Goal: Complete application form: Complete application form

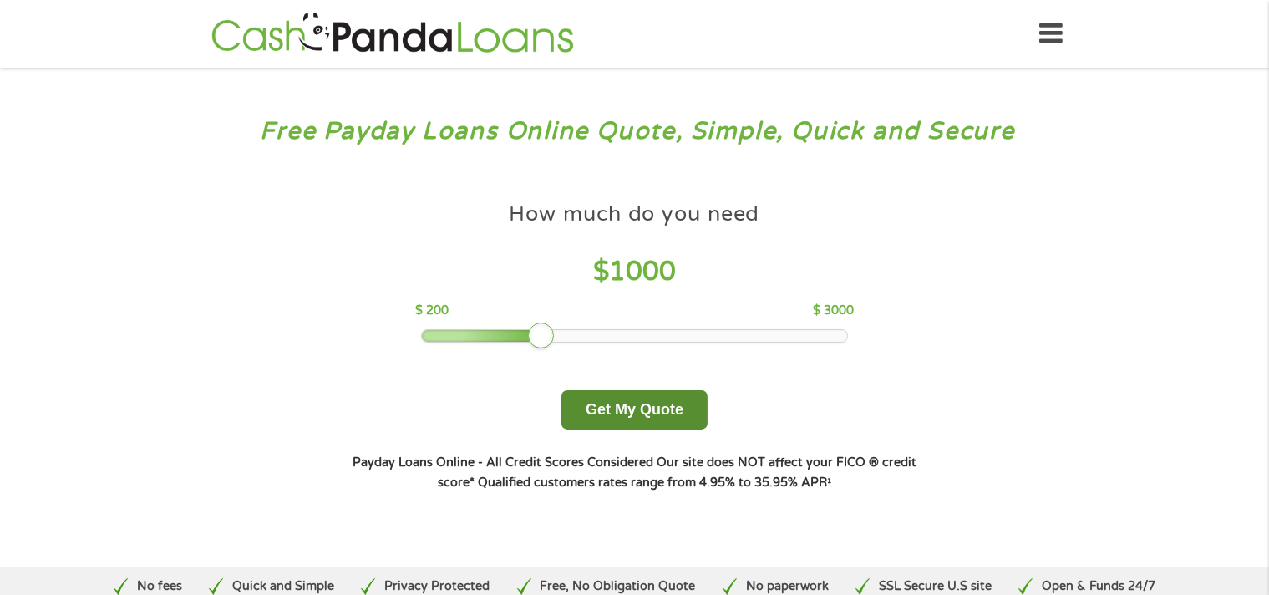
click at [641, 410] on button "Get My Quote" at bounding box center [634, 409] width 146 height 39
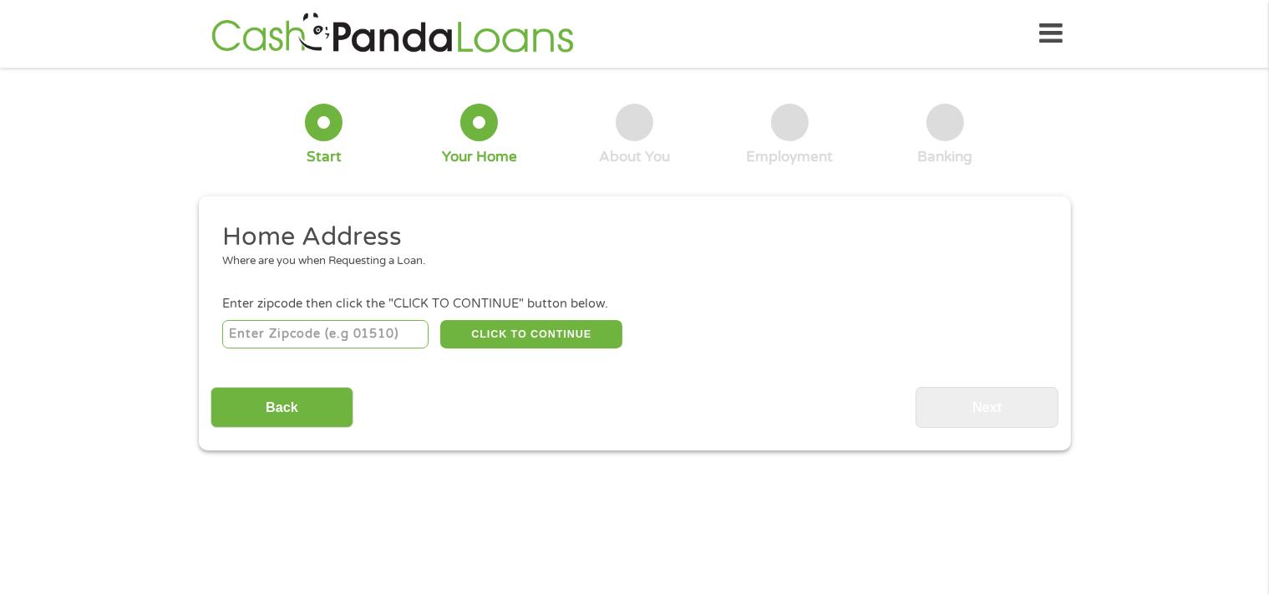
click at [320, 341] on input "number" at bounding box center [325, 334] width 206 height 28
type input "27616"
click at [523, 333] on button "CLICK TO CONTINUE" at bounding box center [531, 334] width 182 height 28
type input "27616"
type input "Raleigh"
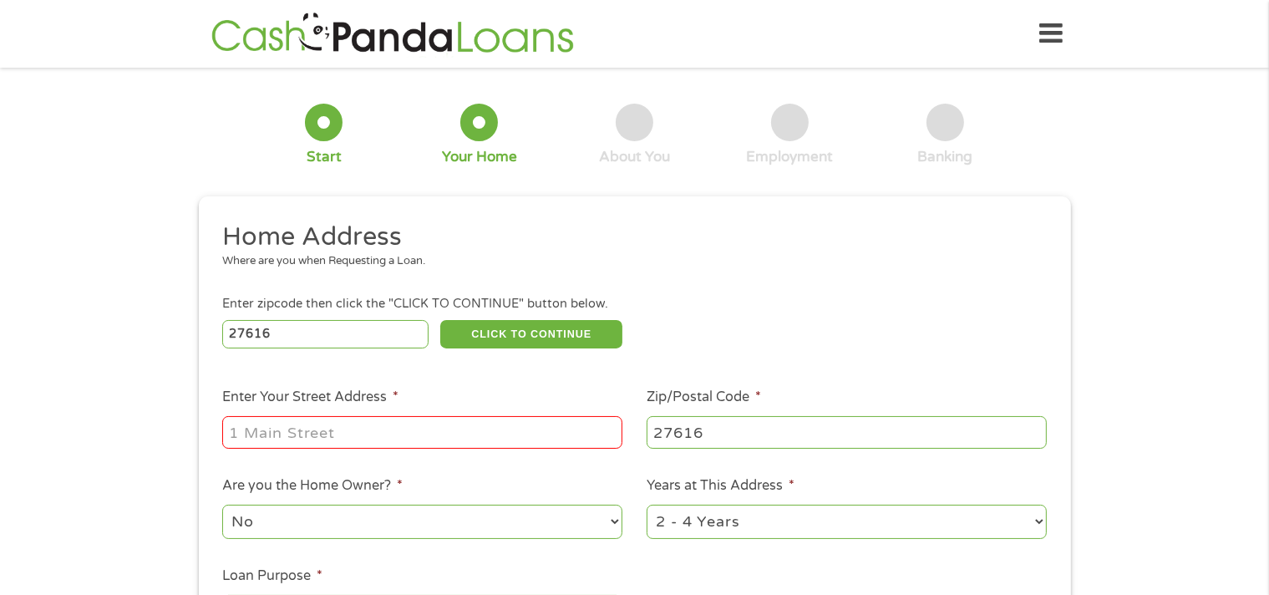
click at [458, 440] on input "Enter Your Street Address *" at bounding box center [422, 432] width 400 height 32
type input "4401 Gallatree Lane"
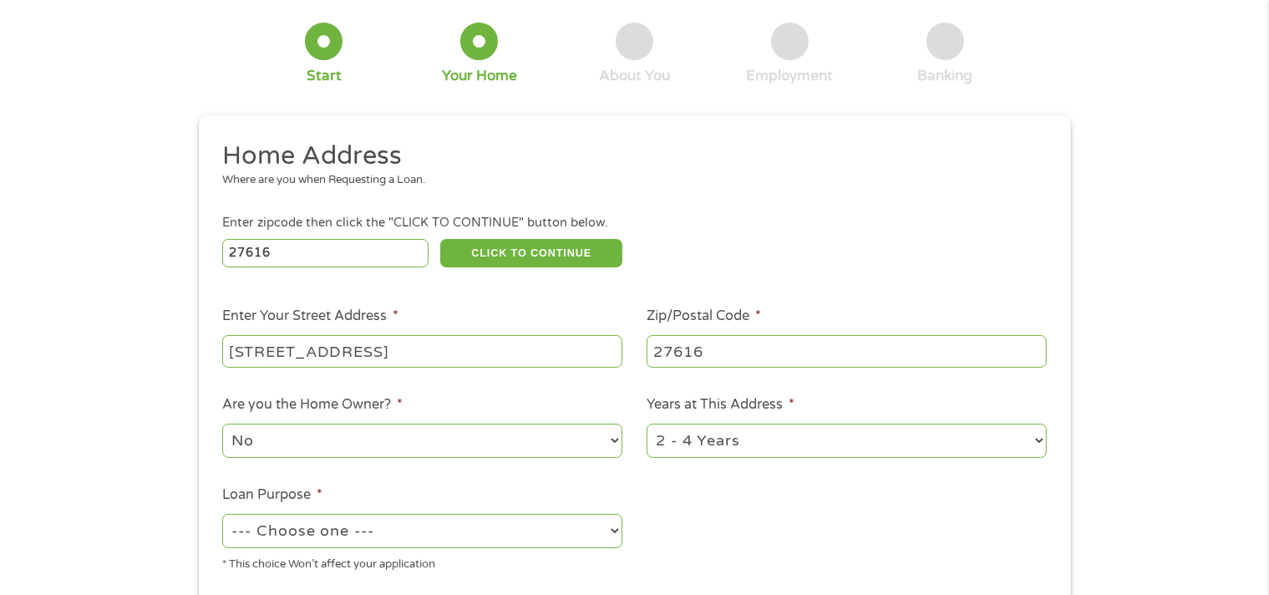
scroll to position [84, 0]
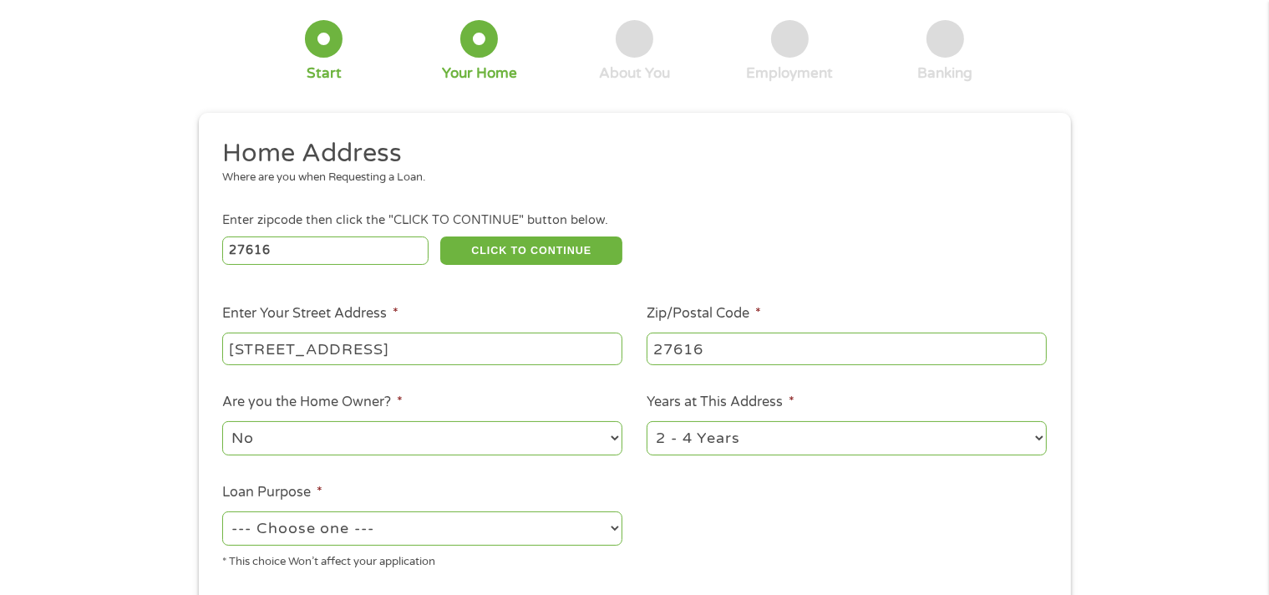
click at [611, 437] on select "No Yes" at bounding box center [422, 438] width 400 height 34
select select "yes"
click at [222, 423] on select "No Yes" at bounding box center [422, 438] width 400 height 34
click at [1000, 443] on select "1 Year or less 1 - 2 Years 2 - 4 Years Over 4 Years" at bounding box center [846, 438] width 400 height 34
select select "60months"
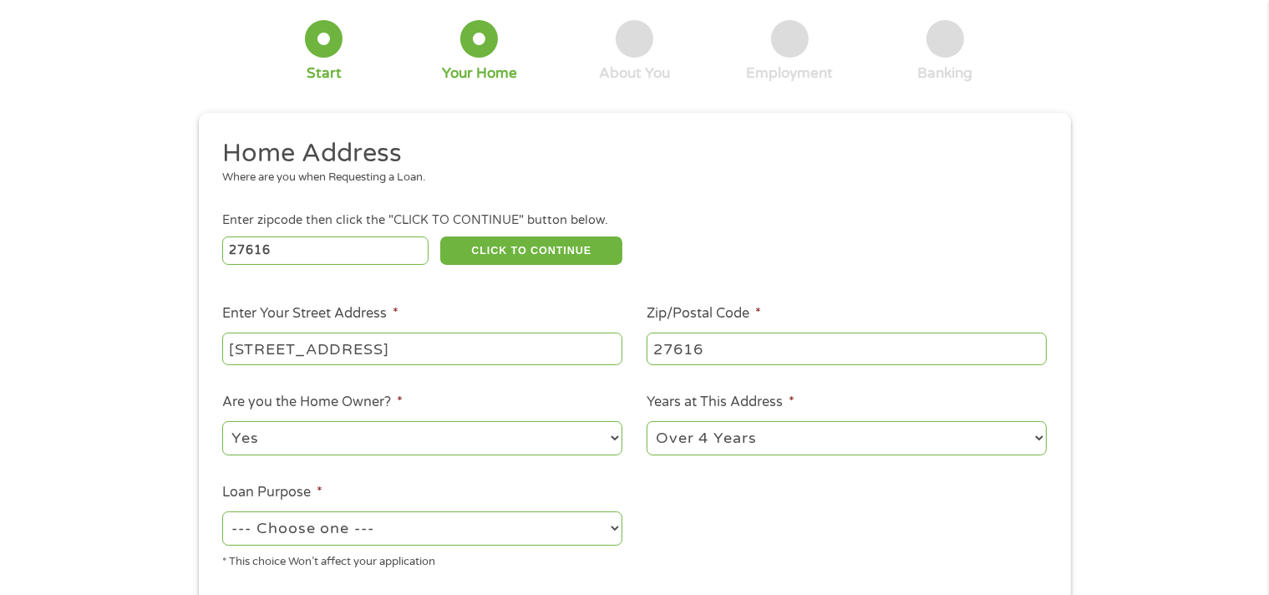
click at [646, 423] on select "1 Year or less 1 - 2 Years 2 - 4 Years Over 4 Years" at bounding box center [846, 438] width 400 height 34
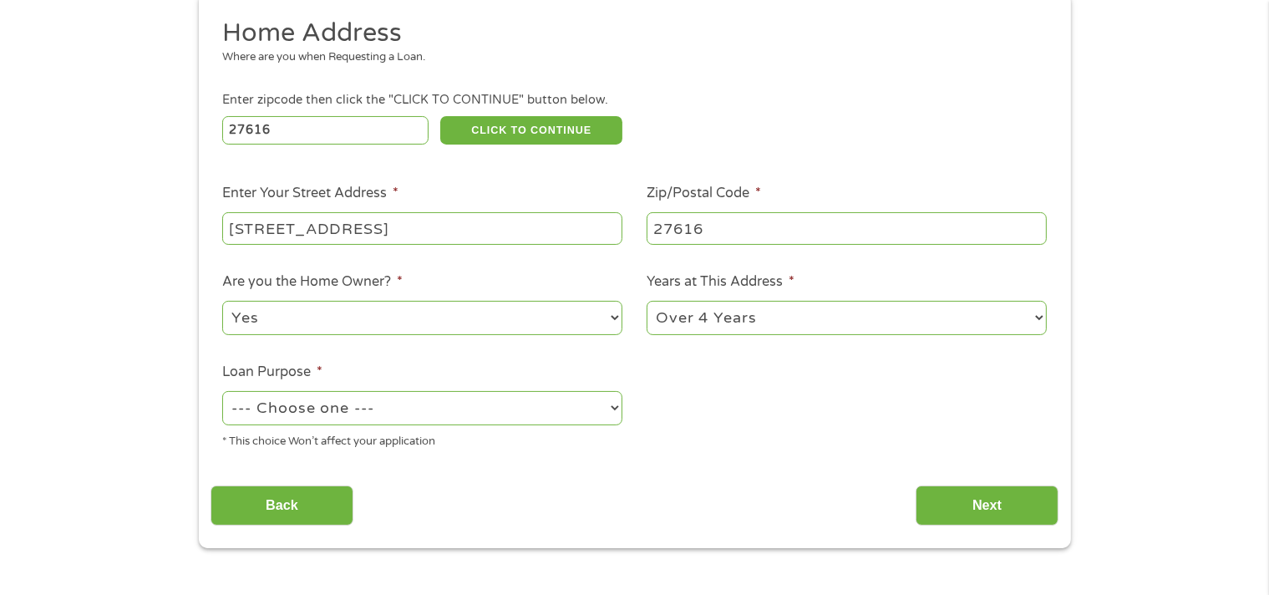
scroll to position [251, 0]
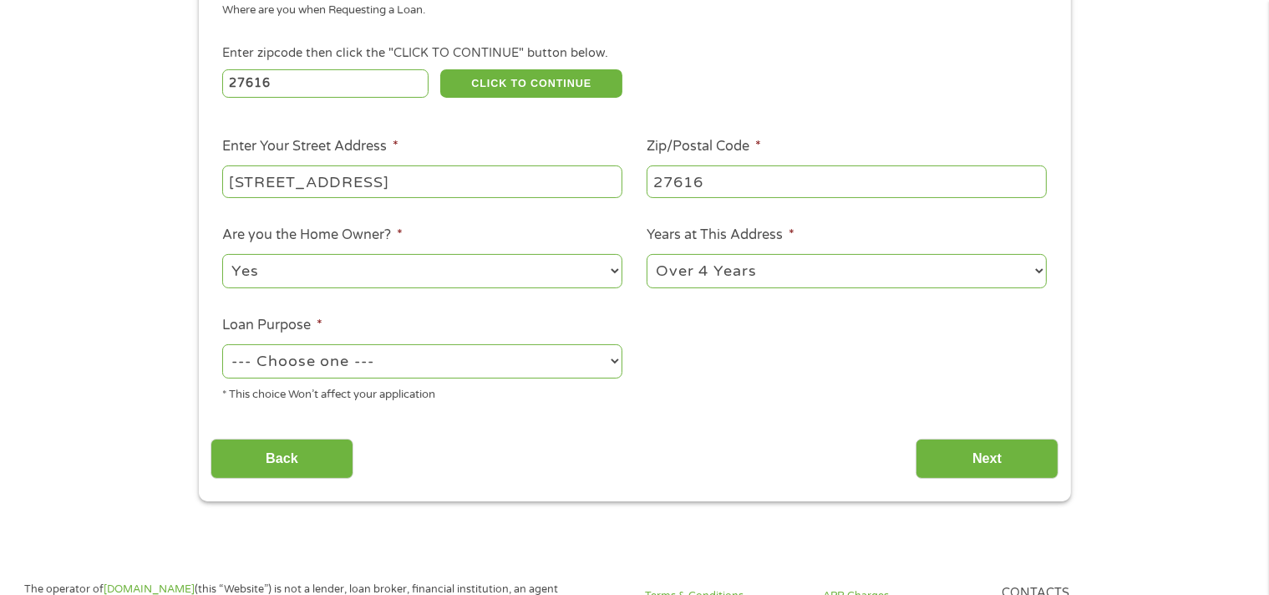
click at [324, 366] on select "--- Choose one --- Pay Bills Debt Consolidation Home Improvement Major Purchase…" at bounding box center [422, 361] width 400 height 34
select select "shorttermcash"
click at [222, 346] on select "--- Choose one --- Pay Bills Debt Consolidation Home Improvement Major Purchase…" at bounding box center [422, 361] width 400 height 34
click at [959, 448] on input "Next" at bounding box center [986, 458] width 143 height 41
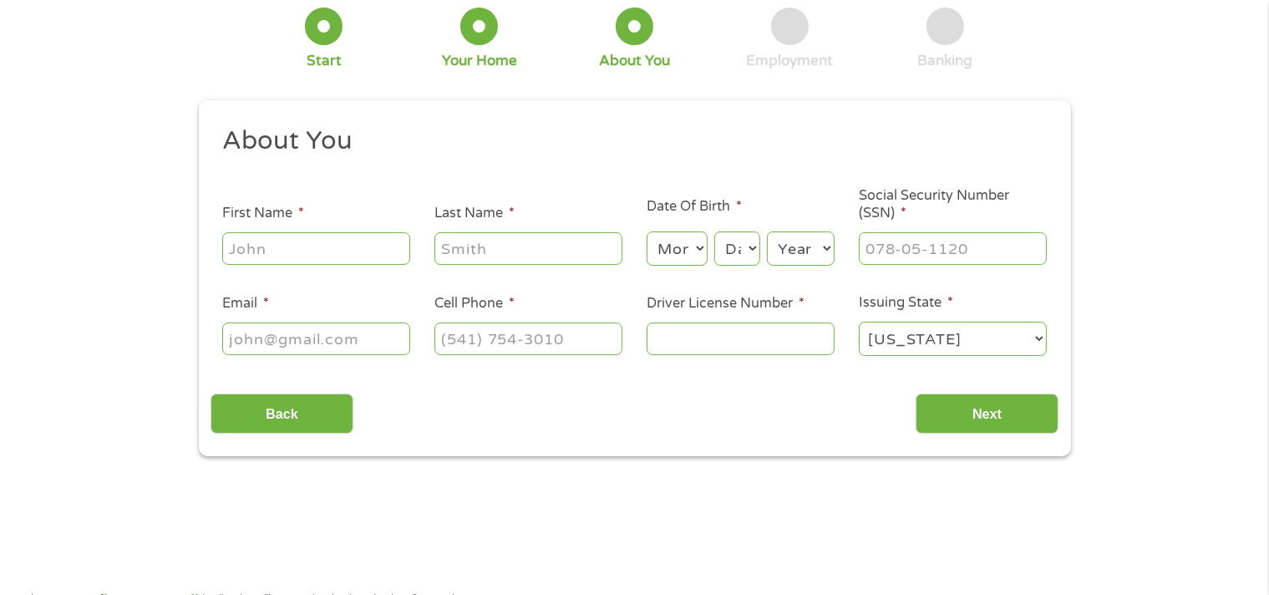
scroll to position [0, 0]
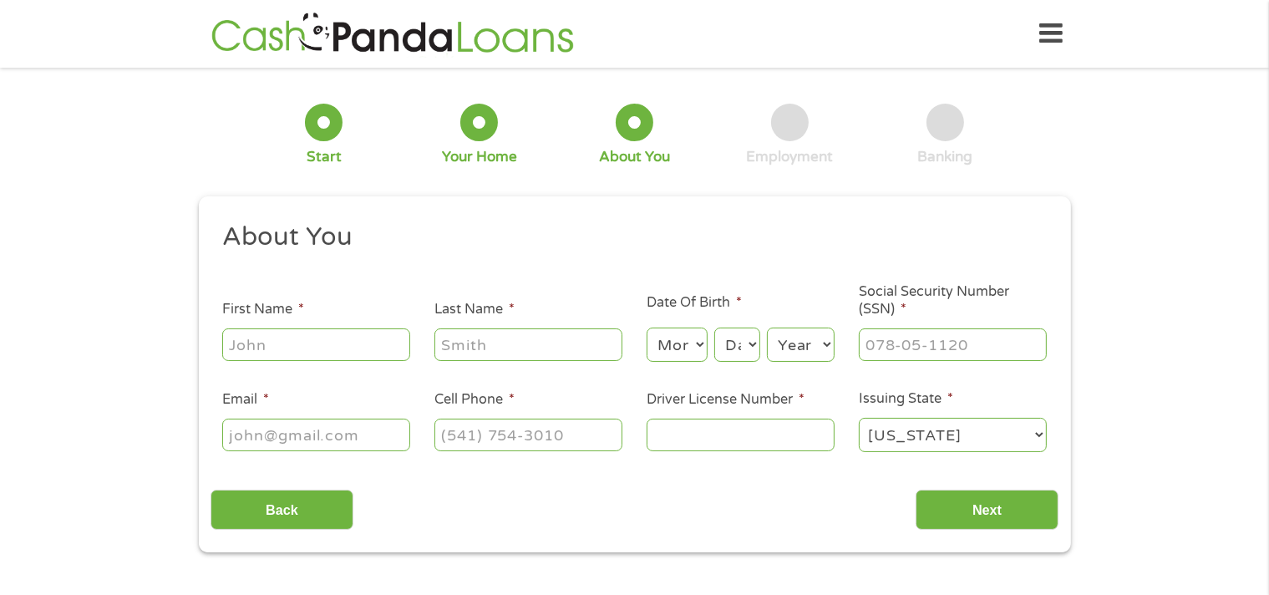
click at [325, 355] on input "First Name *" at bounding box center [316, 344] width 188 height 32
type input "Millard"
type input "Peebles"
type input "ppeebles907@gmail.com"
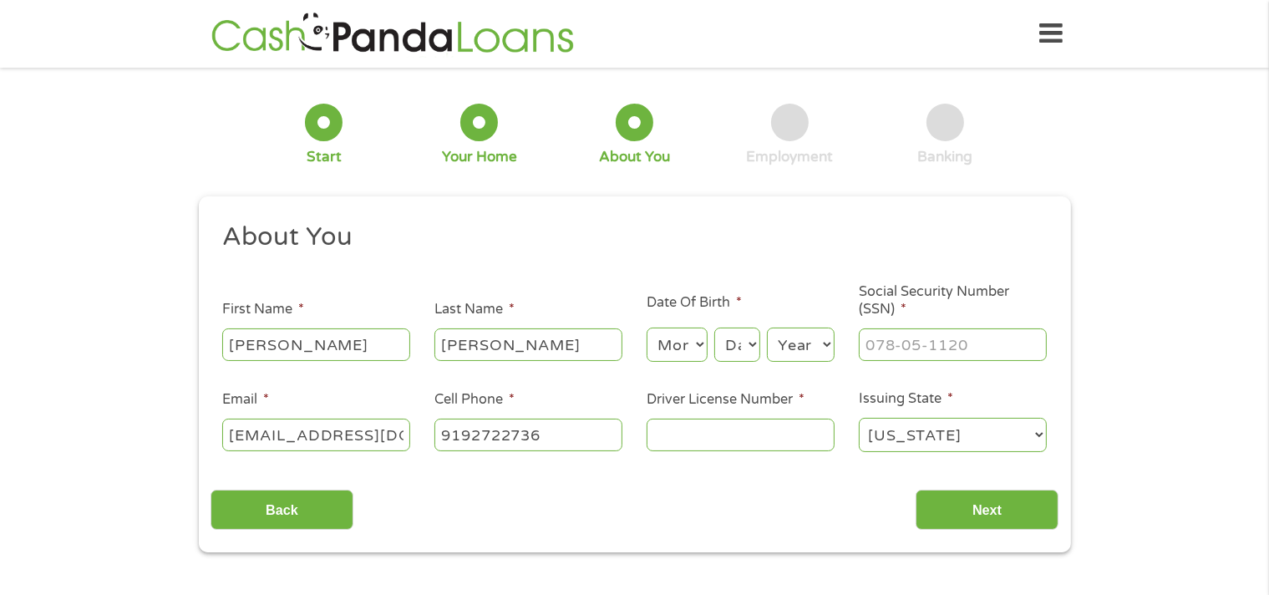
type input "(919) 272-2736"
click at [665, 343] on select "Month 1 2 3 4 5 6 7 8 9 10 11 12" at bounding box center [676, 344] width 61 height 34
select select "1"
click at [646, 328] on select "Month 1 2 3 4 5 6 7 8 9 10 11 12" at bounding box center [676, 344] width 61 height 34
click at [728, 343] on select "Day 1 2 3 4 5 6 7 8 9 10 11 12 13 14 15 16 17 18 19 20 21 22 23 24 25 26 27 28 …" at bounding box center [736, 344] width 45 height 34
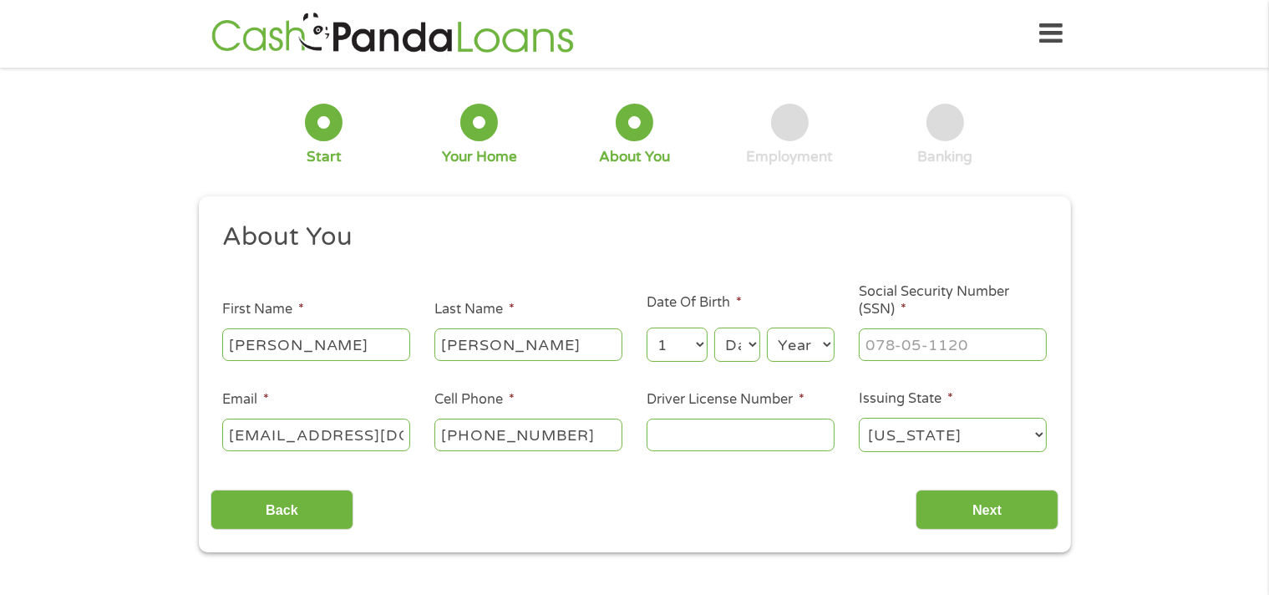
select select "21"
click at [714, 328] on select "Day 1 2 3 4 5 6 7 8 9 10 11 12 13 14 15 16 17 18 19 20 21 22 23 24 25 26 27 28 …" at bounding box center [736, 344] width 45 height 34
click at [787, 342] on select "Year 2007 2006 2005 2004 2003 2002 2001 2000 1999 1998 1997 1996 1995 1994 1993…" at bounding box center [801, 344] width 68 height 34
select select "1958"
click at [767, 328] on select "Year 2007 2006 2005 2004 2003 2002 2001 2000 1999 1998 1997 1996 1995 1994 1993…" at bounding box center [801, 344] width 68 height 34
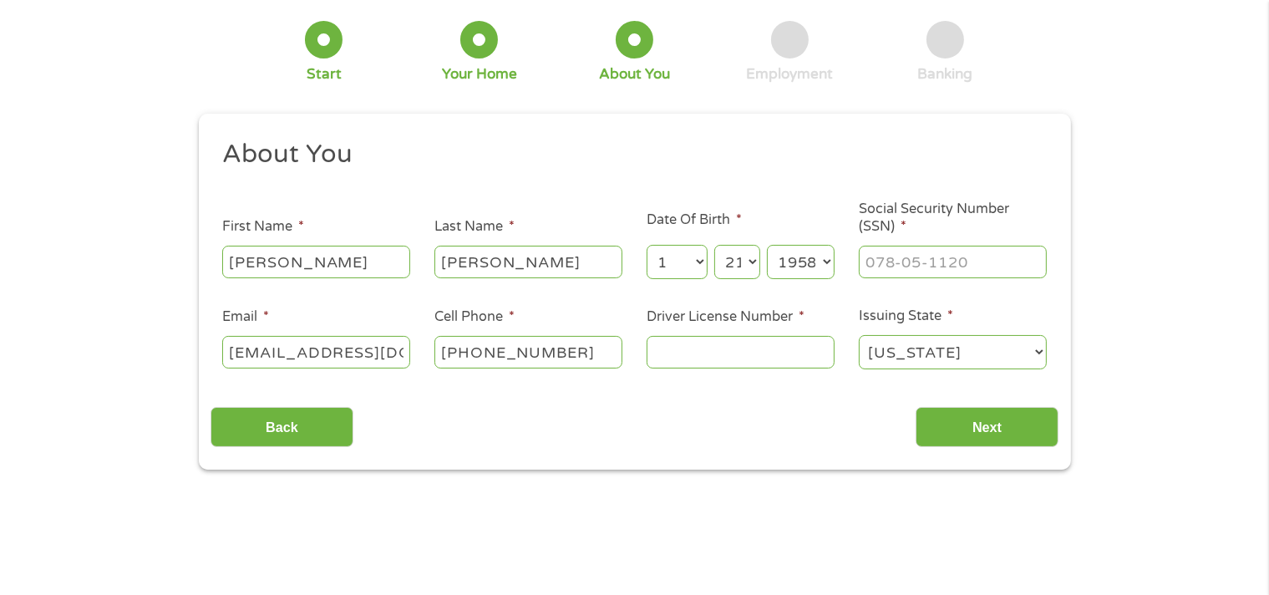
scroll to position [84, 0]
click at [977, 268] on input "___-__-____" at bounding box center [953, 261] width 188 height 32
type input "244-13-7501"
click at [706, 349] on input "Driver License Number *" at bounding box center [740, 351] width 188 height 32
type input "4607760"
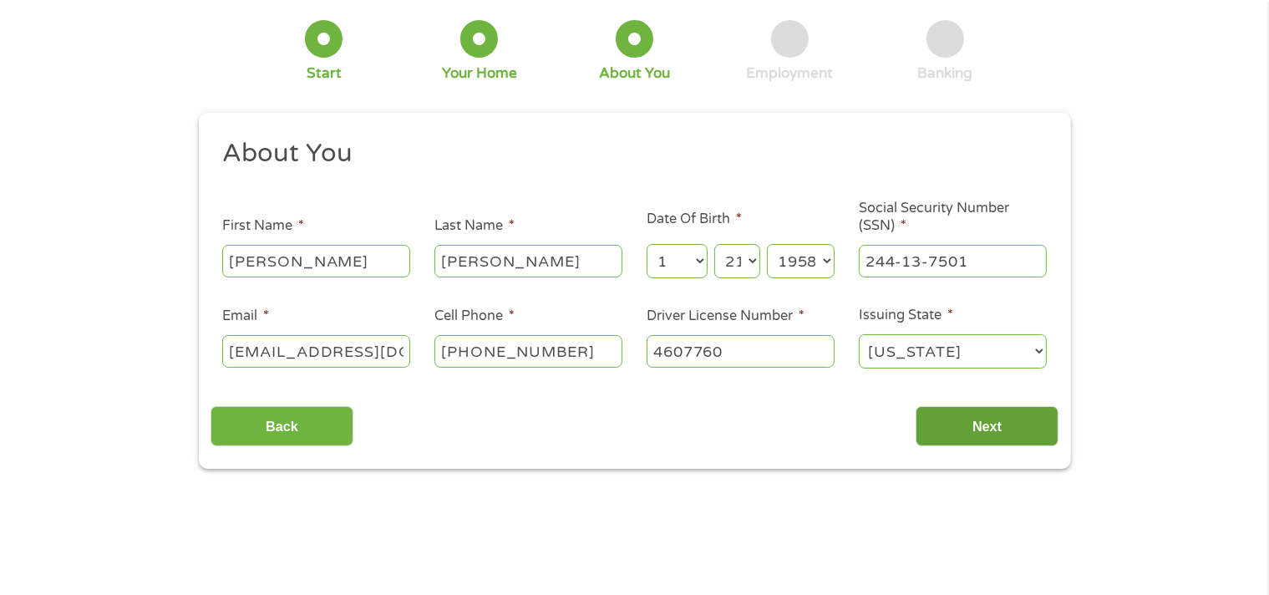
click at [973, 427] on input "Next" at bounding box center [986, 426] width 143 height 41
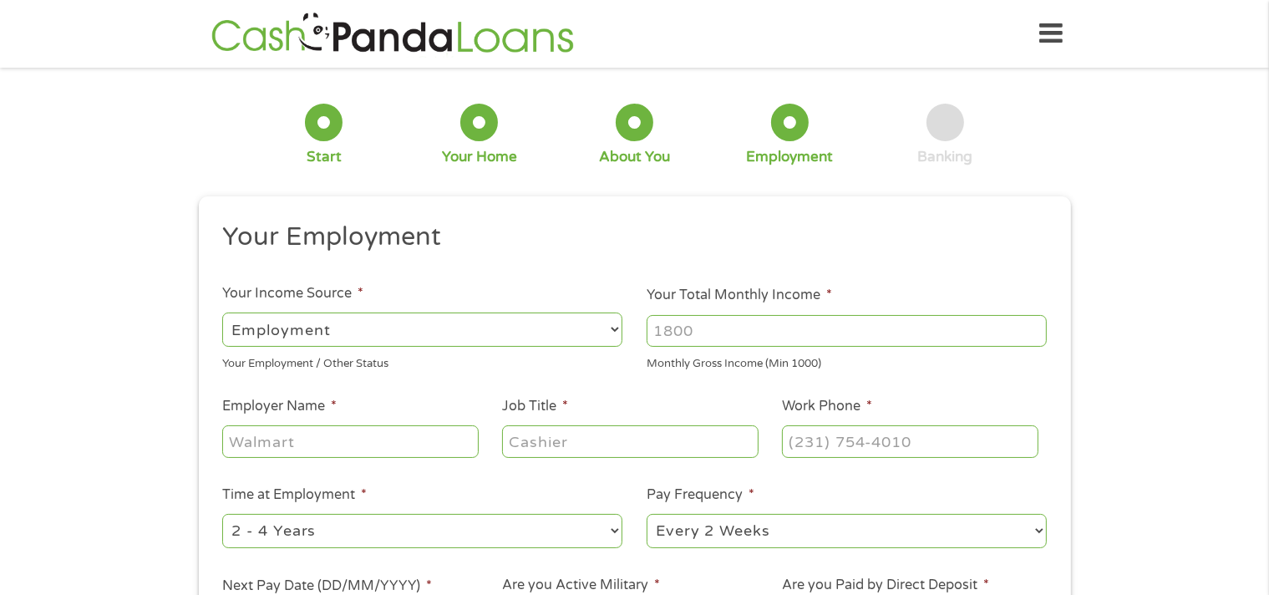
scroll to position [0, 0]
click at [611, 326] on select "--- Choose one --- Employment Self Employed Benefits" at bounding box center [422, 329] width 400 height 34
select select "selfEmployed"
click at [222, 312] on select "--- Choose one --- Employment Self Employed Benefits" at bounding box center [422, 329] width 400 height 34
click at [759, 327] on input "Your Total Monthly Income *" at bounding box center [846, 331] width 400 height 32
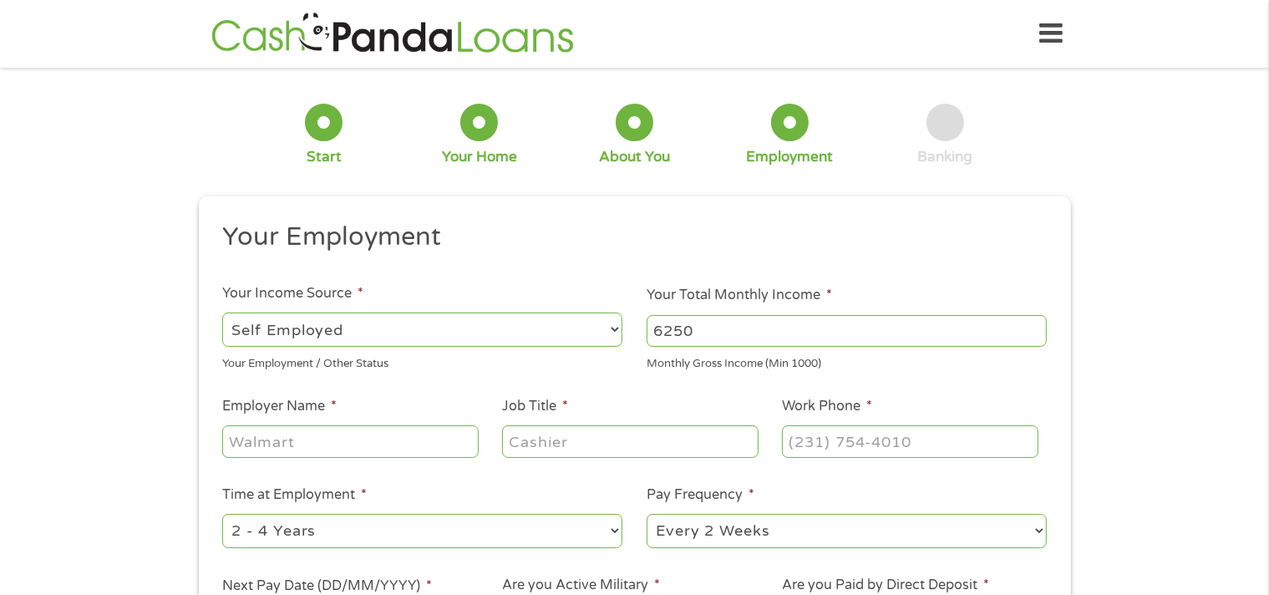
type input "6250"
click at [387, 445] on input "Employer Name *" at bounding box center [350, 441] width 256 height 32
type input "Peebles Broadcasting Group Inc"
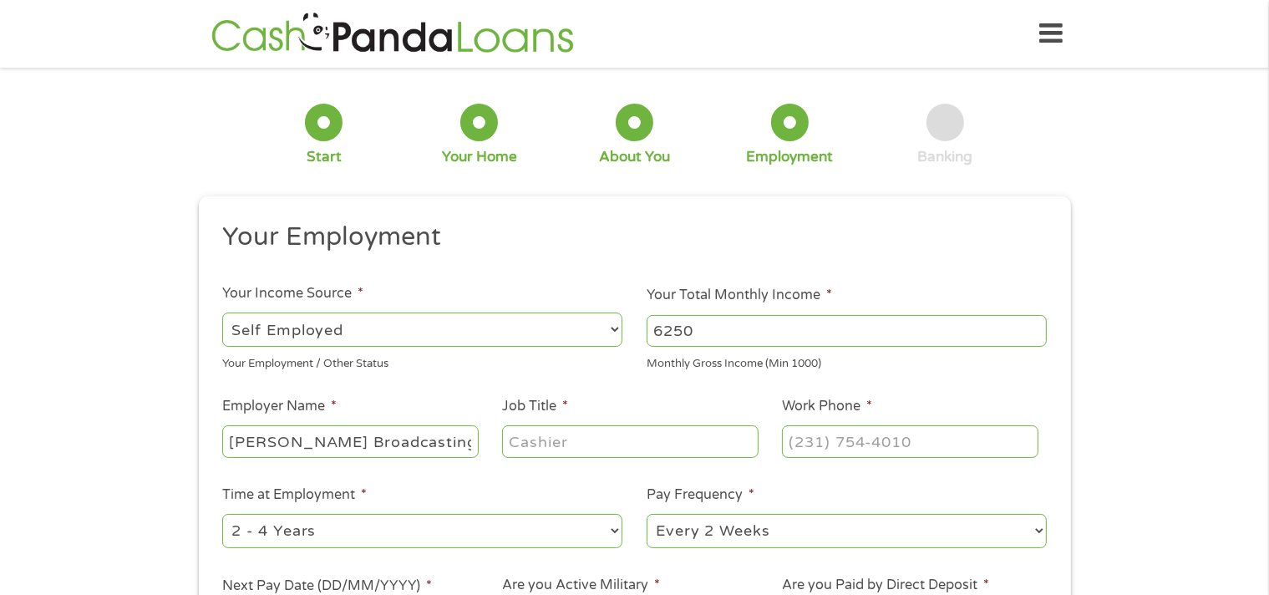
click at [621, 440] on input "Job Title *" at bounding box center [630, 441] width 256 height 32
type input "Owner"
click at [940, 444] on input "(___) ___-____" at bounding box center [910, 441] width 256 height 32
type input "(919) 272-2736"
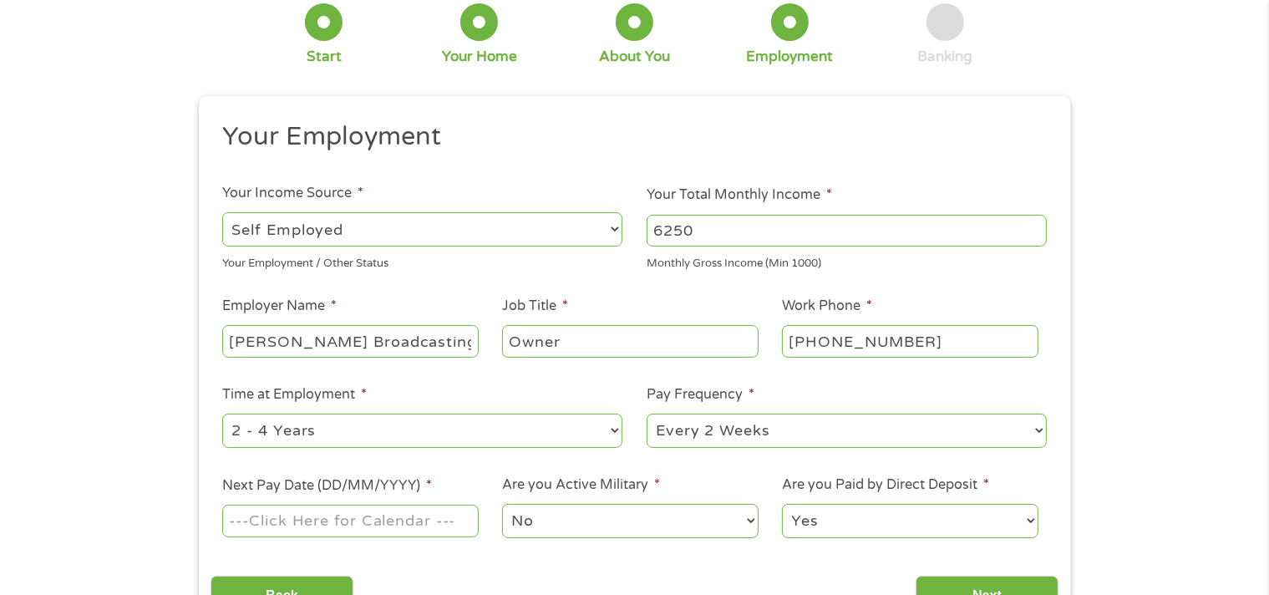
scroll to position [251, 0]
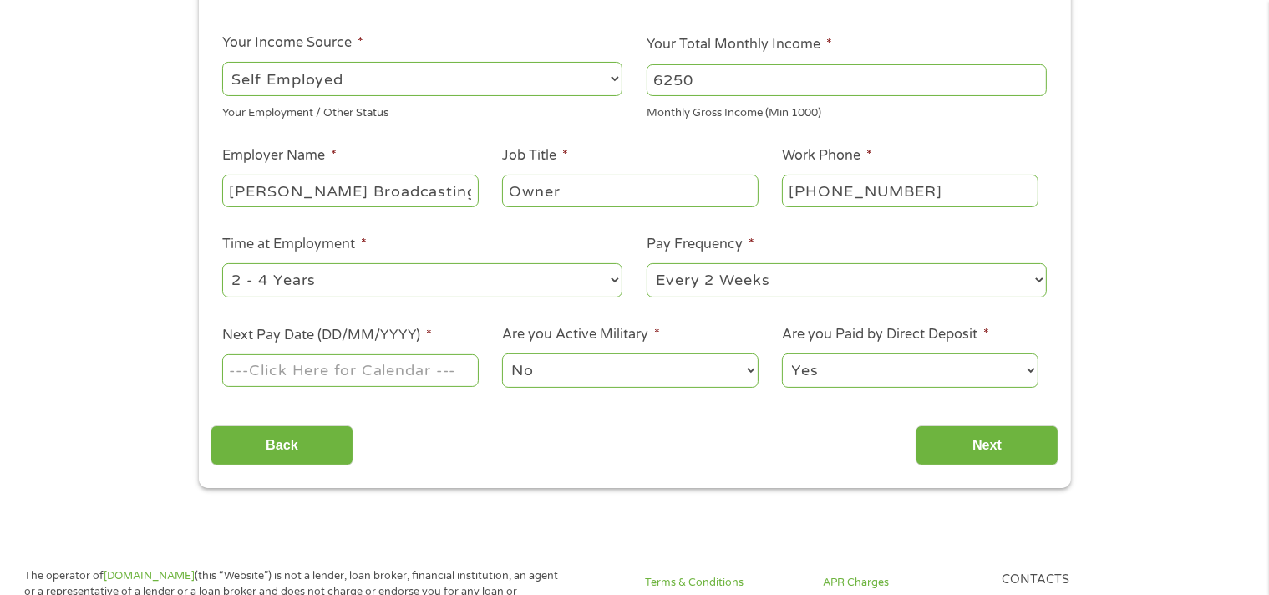
click at [616, 280] on select "--- Choose one --- 1 Year or less 1 - 2 Years 2 - 4 Years Over 4 Years" at bounding box center [422, 280] width 400 height 34
select select "60months"
click at [222, 264] on select "--- Choose one --- 1 Year or less 1 - 2 Years 2 - 4 Years Over 4 Years" at bounding box center [422, 280] width 400 height 34
click at [1031, 284] on select "--- Choose one --- Every 2 Weeks Every Week Monthly Semi-Monthly" at bounding box center [846, 280] width 400 height 34
select select "monthly"
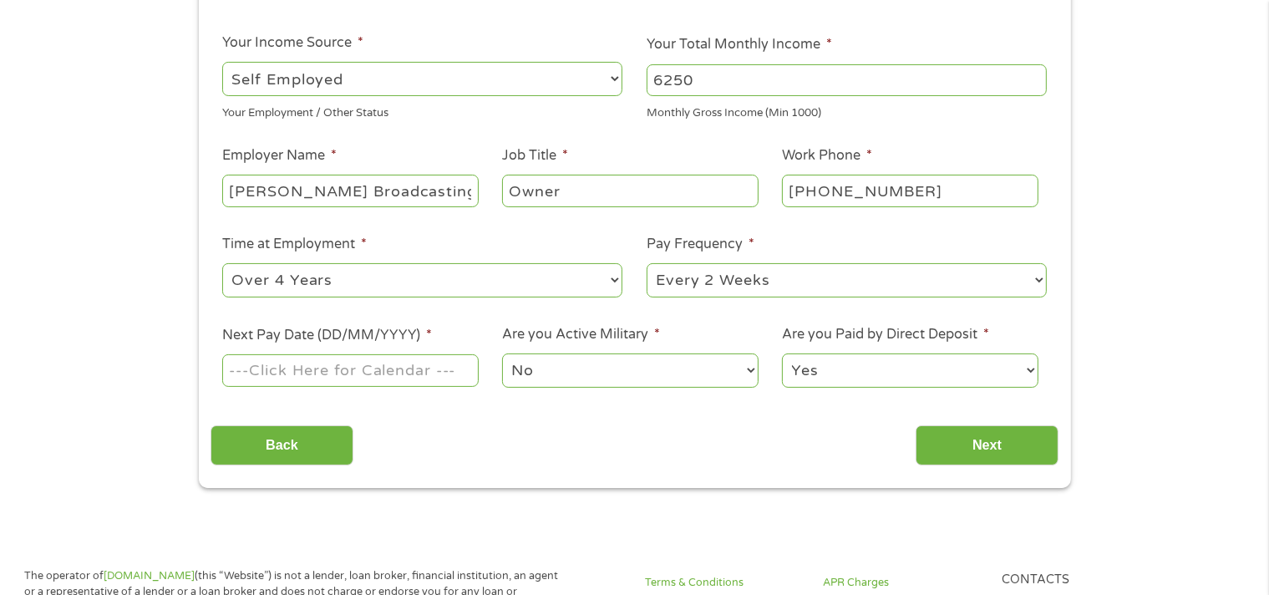
click at [646, 264] on select "--- Choose one --- Every 2 Weeks Every Week Monthly Semi-Monthly" at bounding box center [846, 280] width 400 height 34
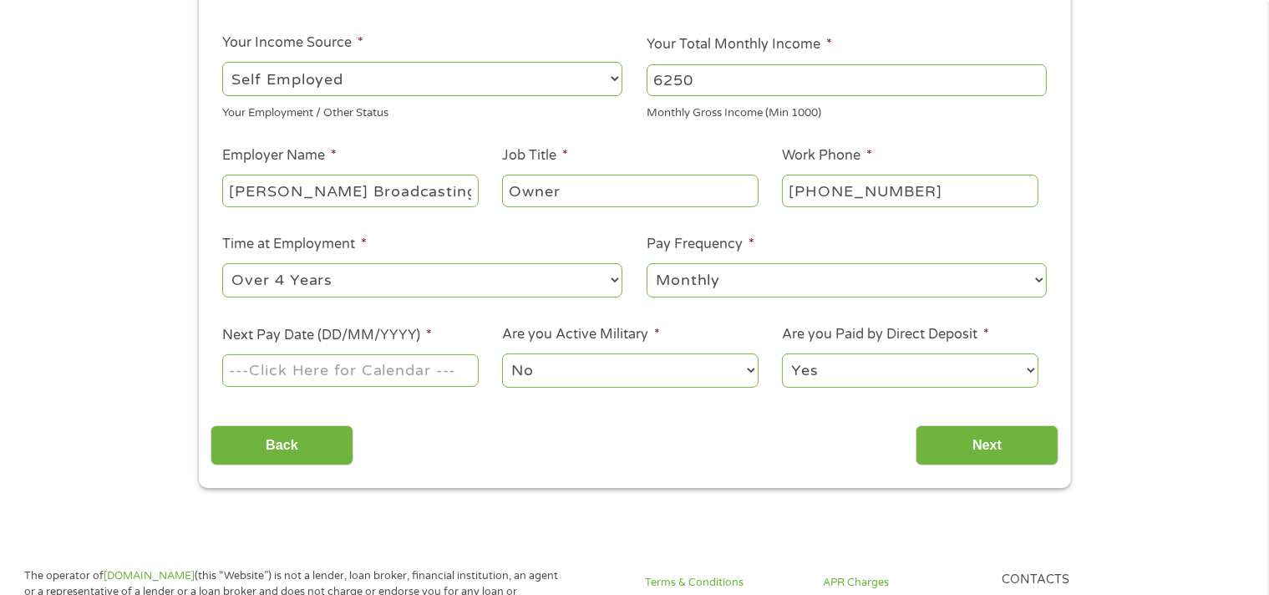
click at [364, 376] on input "Next Pay Date (DD/MM/YYYY) *" at bounding box center [350, 370] width 256 height 32
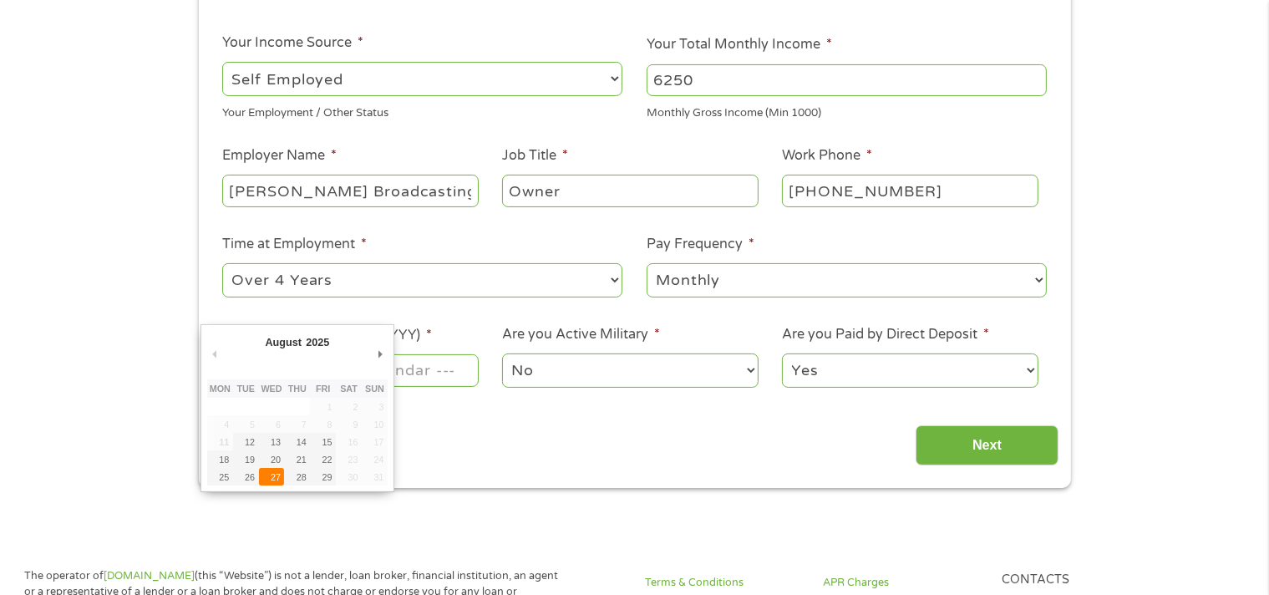
type input "27/08/2025"
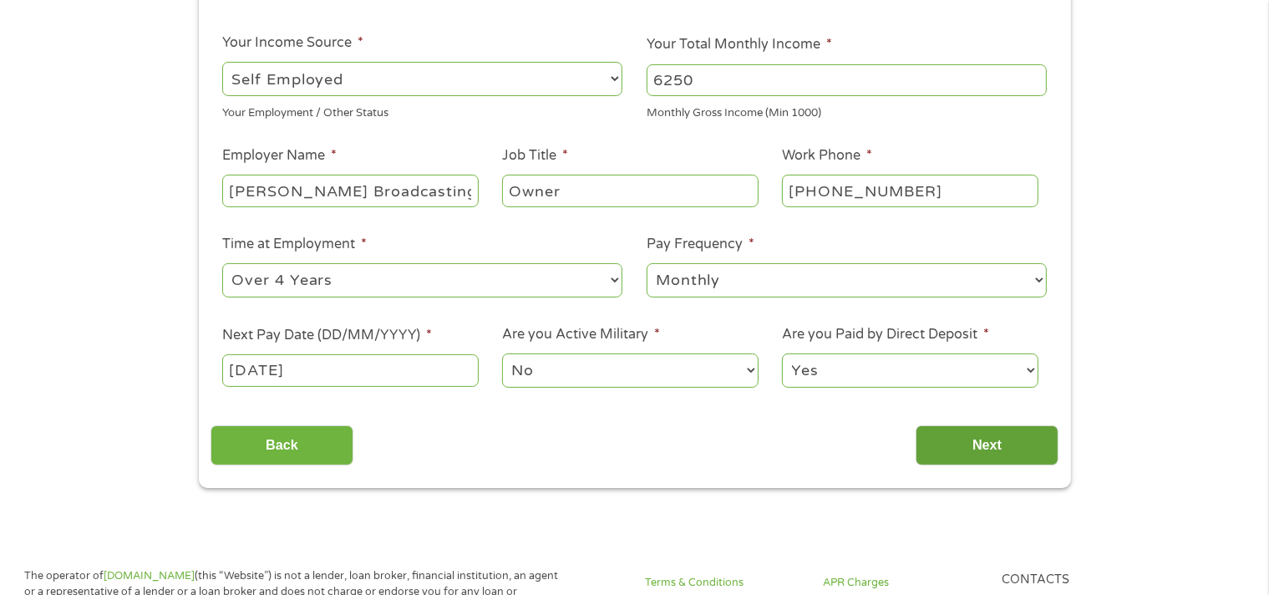
click at [1005, 447] on input "Next" at bounding box center [986, 445] width 143 height 41
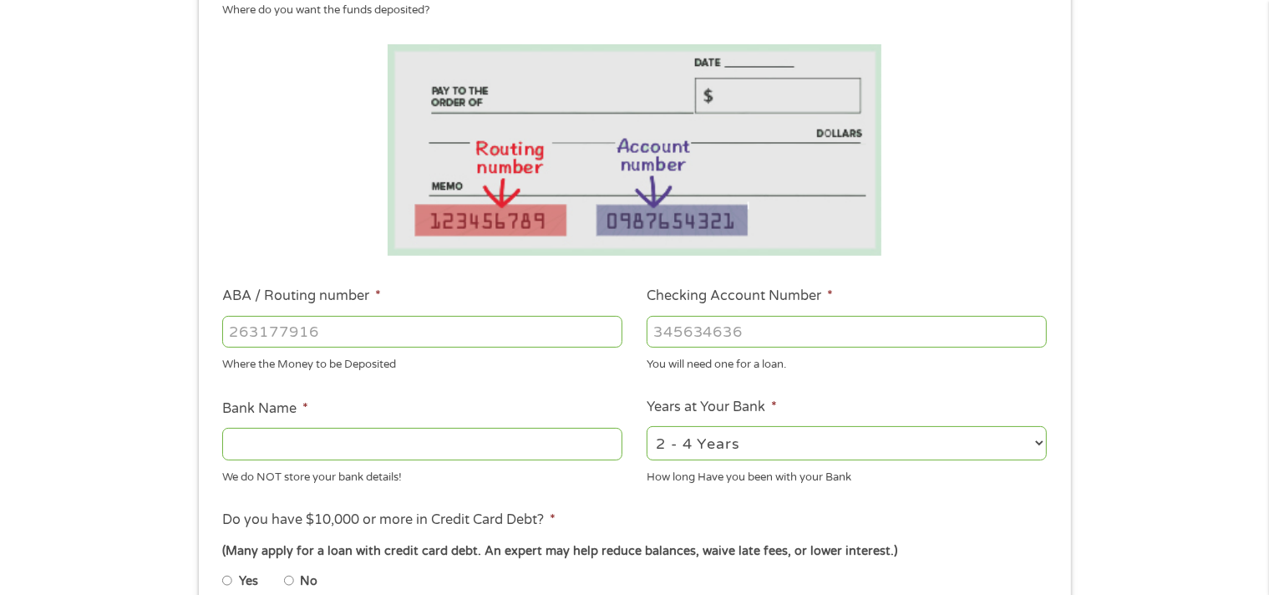
click at [351, 328] on input "ABA / Routing number *" at bounding box center [422, 332] width 400 height 32
type input "053100452"
type input "MECHANICS FARMERS BANK"
type input "053100452"
click at [777, 330] on input "Checking Account Number *" at bounding box center [846, 332] width 400 height 32
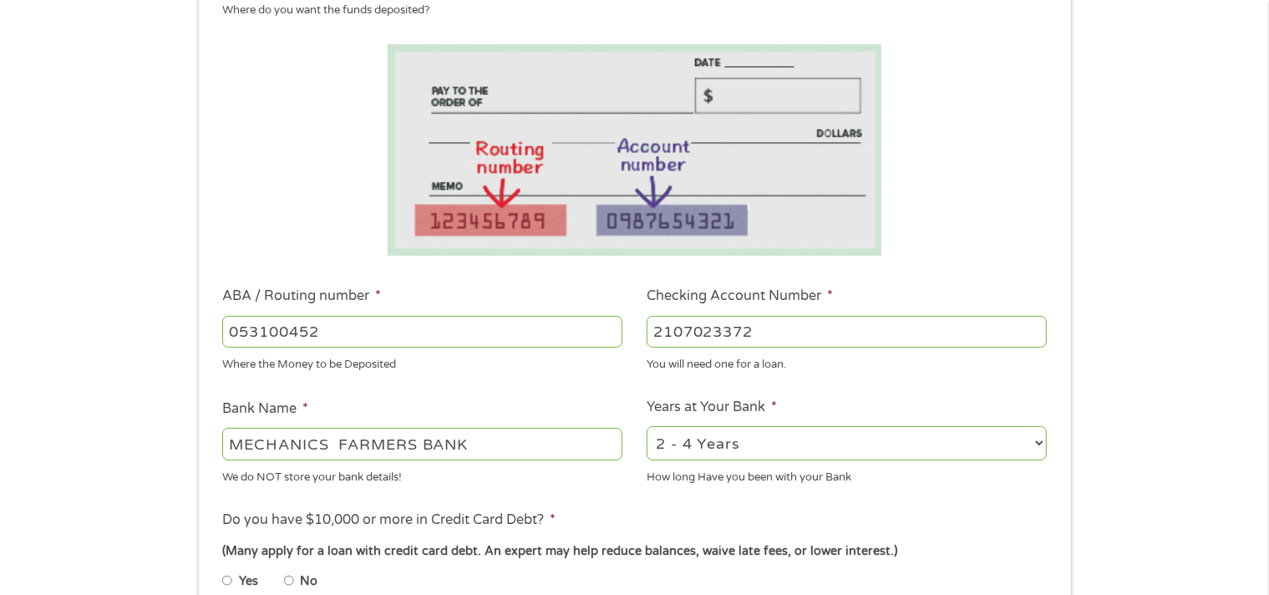
type input "2107023372"
click at [769, 443] on select "2 - 4 Years 6 - 12 Months 1 - 2 Years Over 4 Years" at bounding box center [846, 443] width 400 height 34
select select "60months"
click at [646, 427] on select "2 - 4 Years 6 - 12 Months 1 - 2 Years Over 4 Years" at bounding box center [846, 443] width 400 height 34
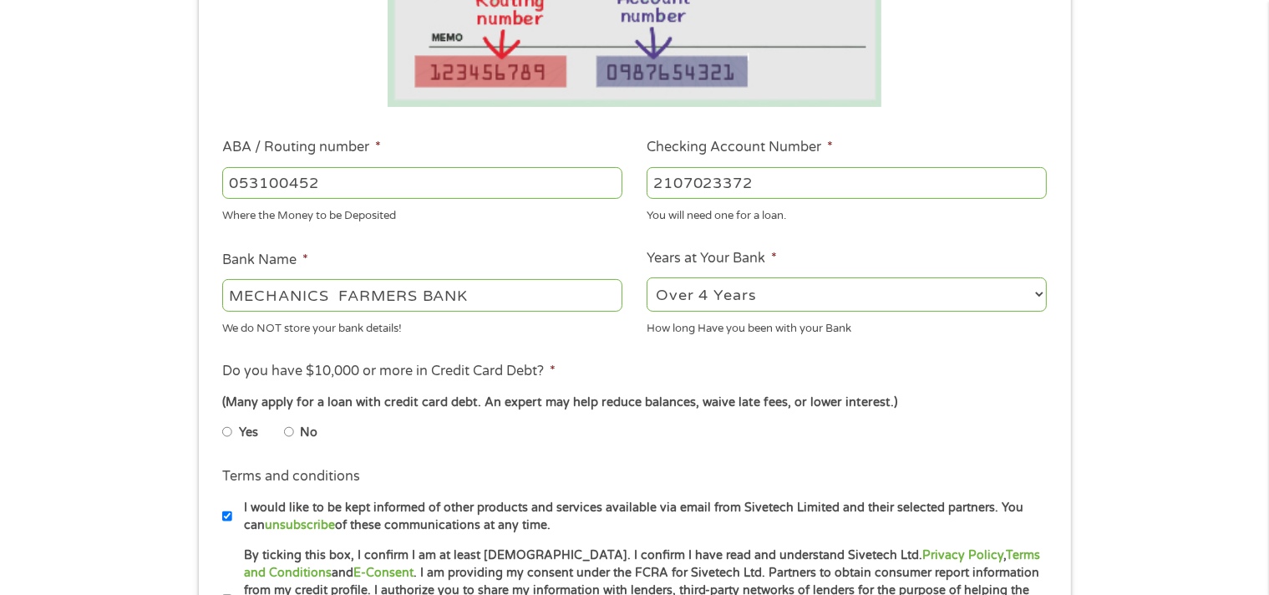
scroll to position [418, 0]
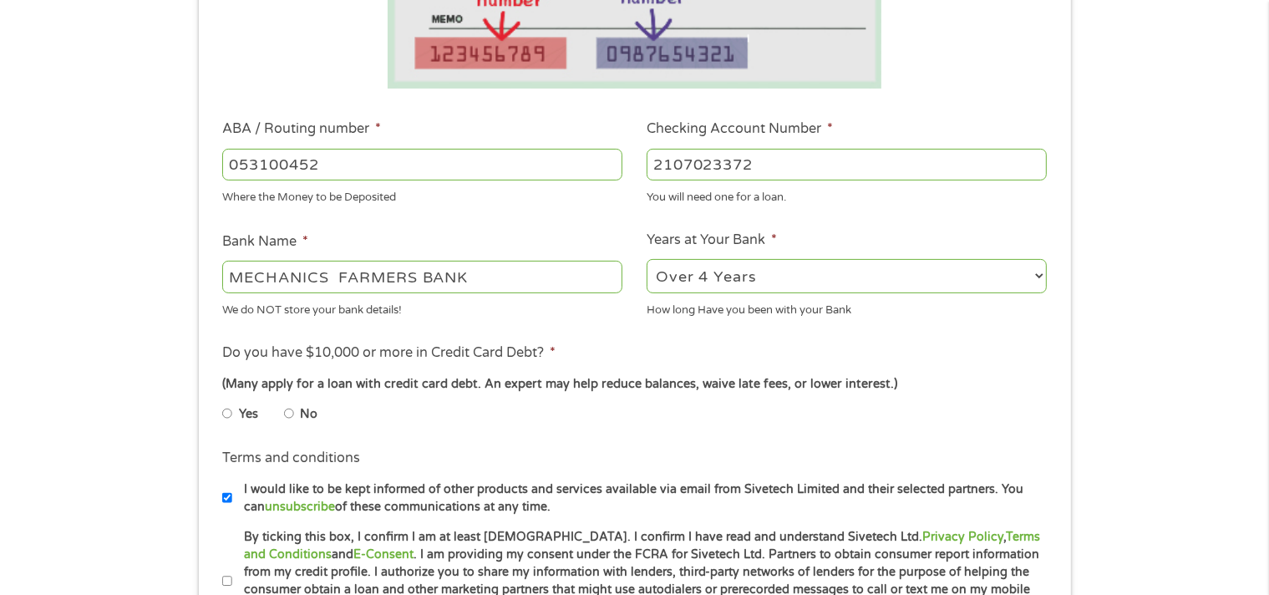
click at [288, 412] on input "No" at bounding box center [289, 413] width 10 height 27
radio input "true"
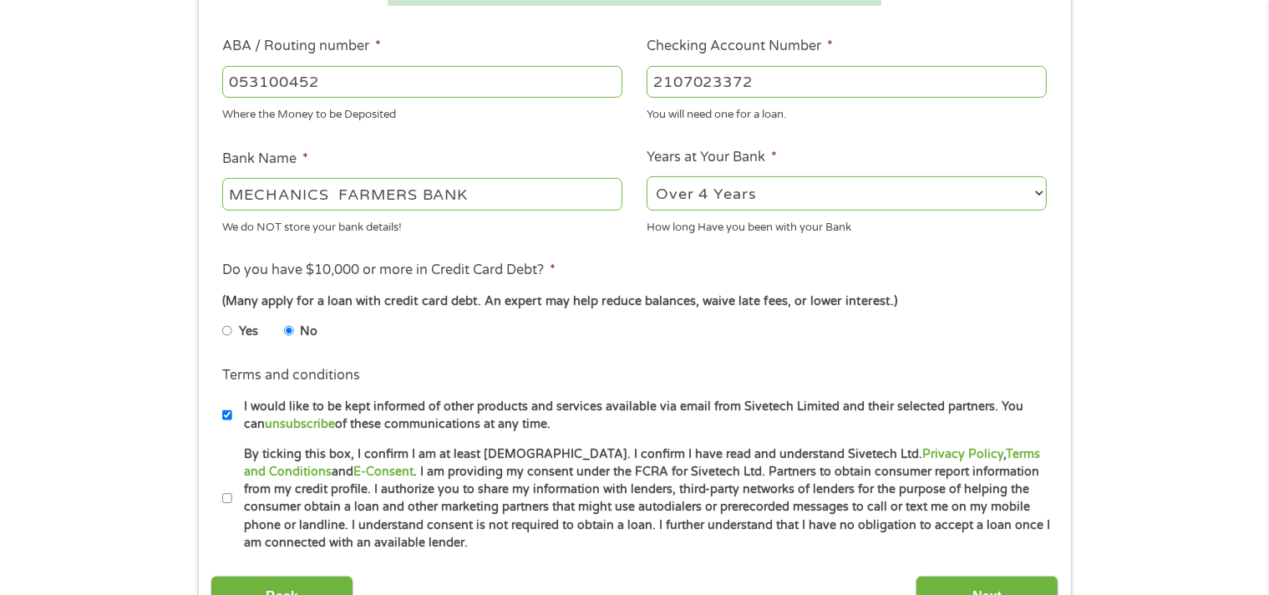
scroll to position [501, 0]
click at [228, 497] on input "By ticking this box, I confirm I am at least 18 years old. I confirm I have rea…" at bounding box center [227, 497] width 10 height 27
checkbox input "true"
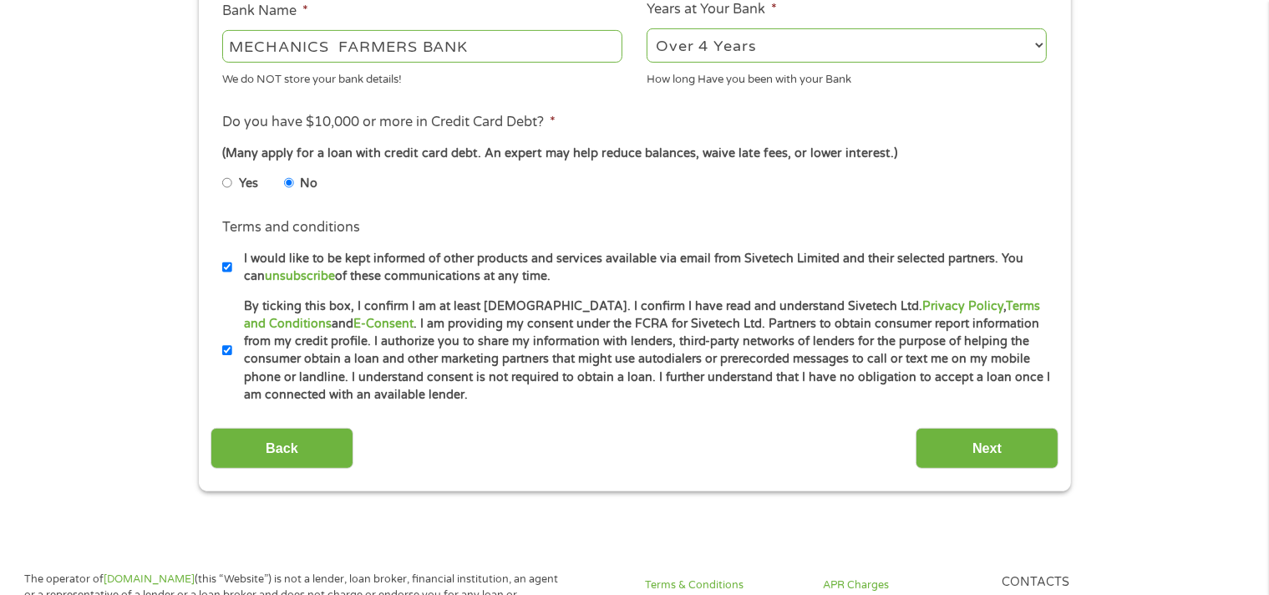
scroll to position [668, 0]
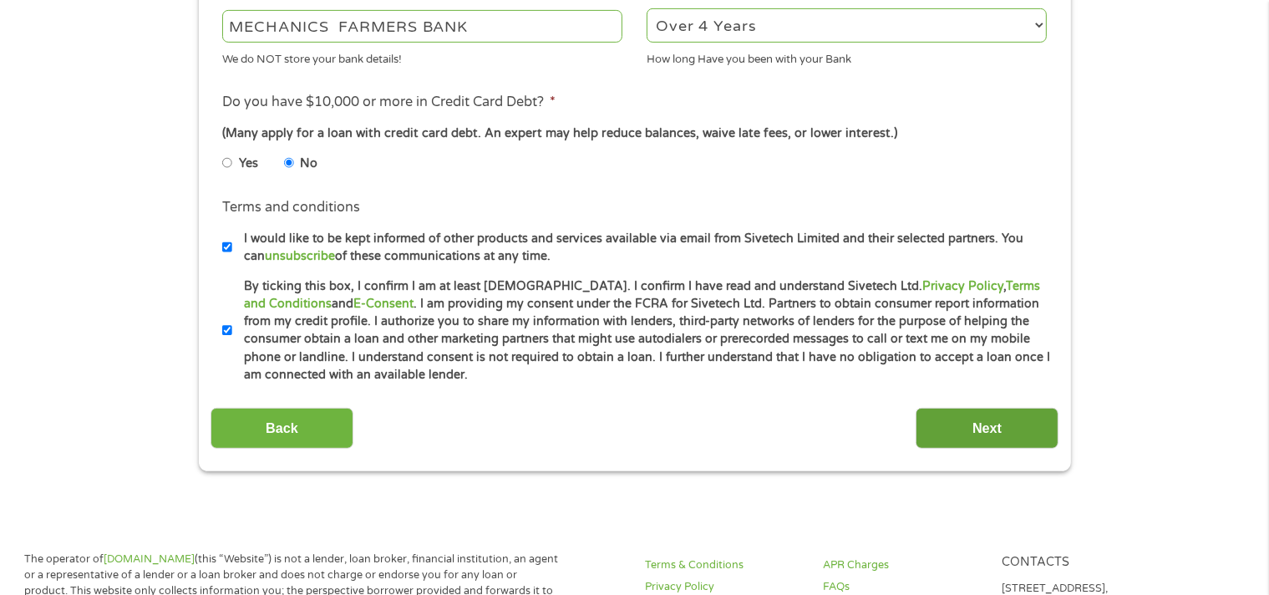
click at [1006, 433] on input "Next" at bounding box center [986, 428] width 143 height 41
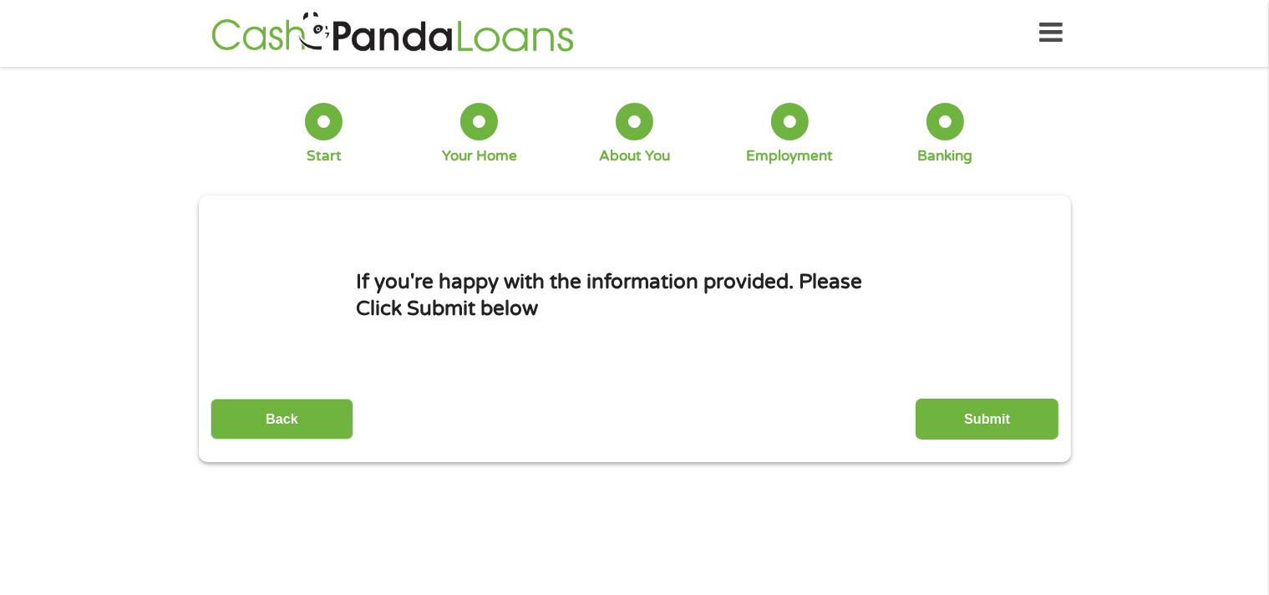
scroll to position [0, 0]
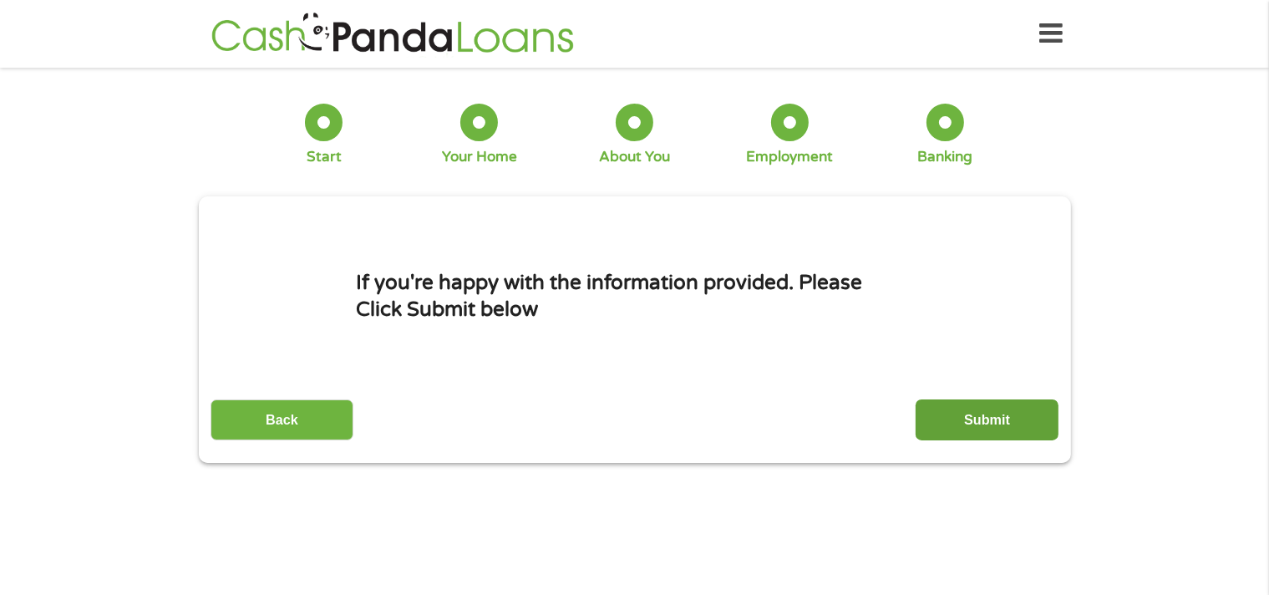
click at [983, 423] on input "Submit" at bounding box center [986, 419] width 143 height 41
